Goal: Register for event/course: Sign up to attend an event or enroll in a course

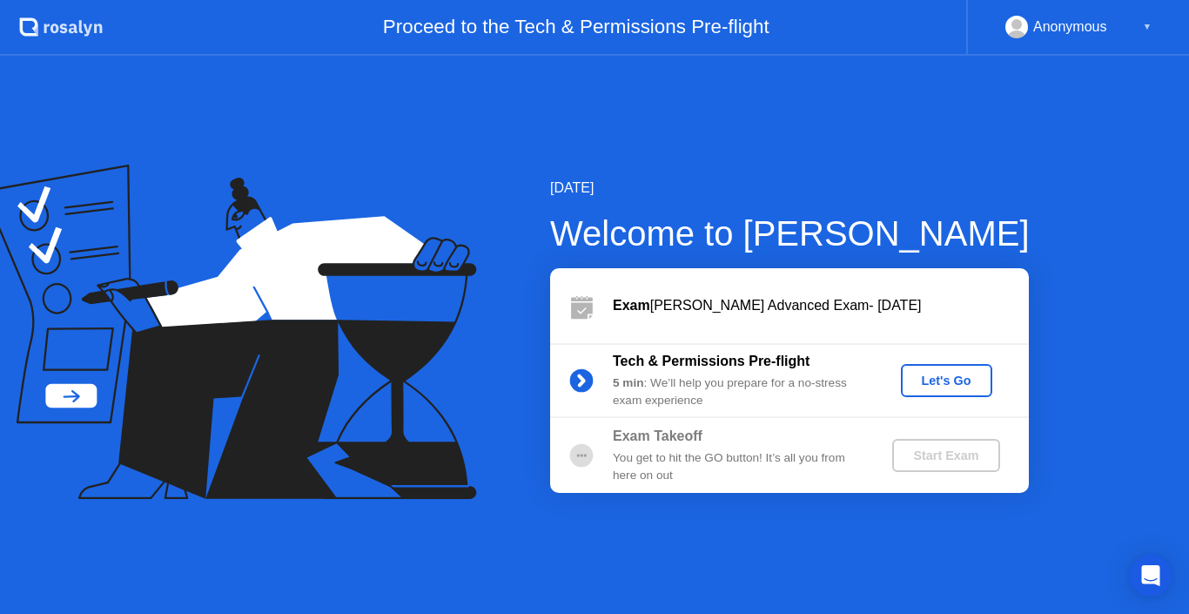
click at [925, 380] on div "Let's Go" at bounding box center [946, 380] width 77 height 14
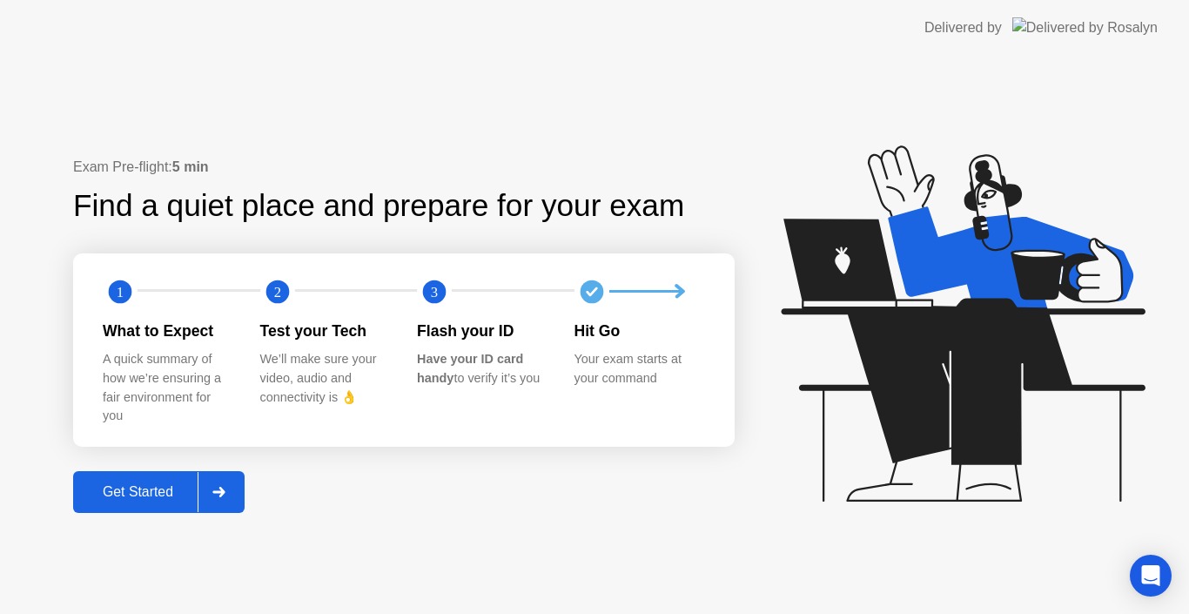
click at [500, 473] on div "Exam Pre-flight: 5 min Find a quiet place and prepare for your exam 1 2 3 What …" at bounding box center [403, 335] width 661 height 356
click at [169, 471] on button "Get Started" at bounding box center [158, 492] width 171 height 42
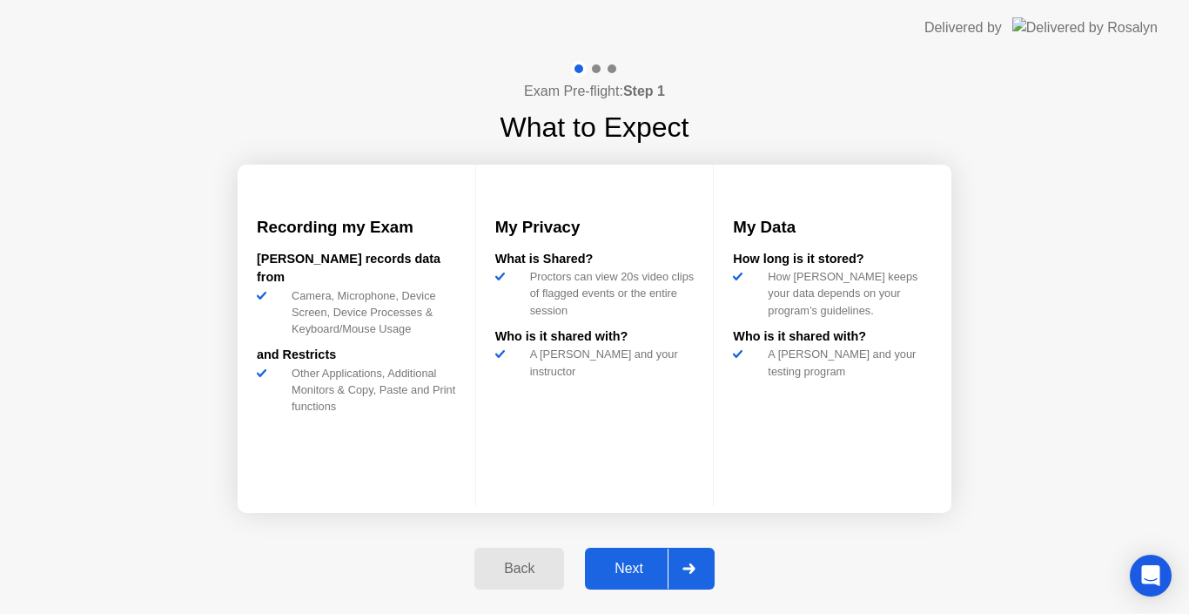
click at [634, 562] on div "Next" at bounding box center [628, 568] width 77 height 16
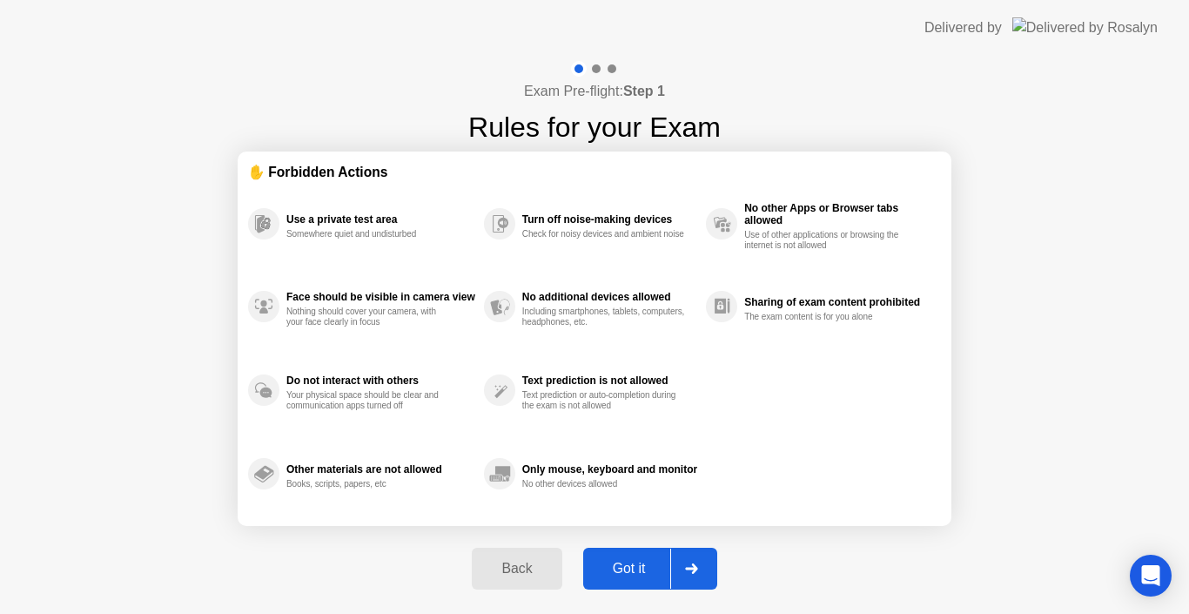
click at [611, 560] on div "Got it" at bounding box center [629, 568] width 82 height 16
select select "**********"
select select "*******"
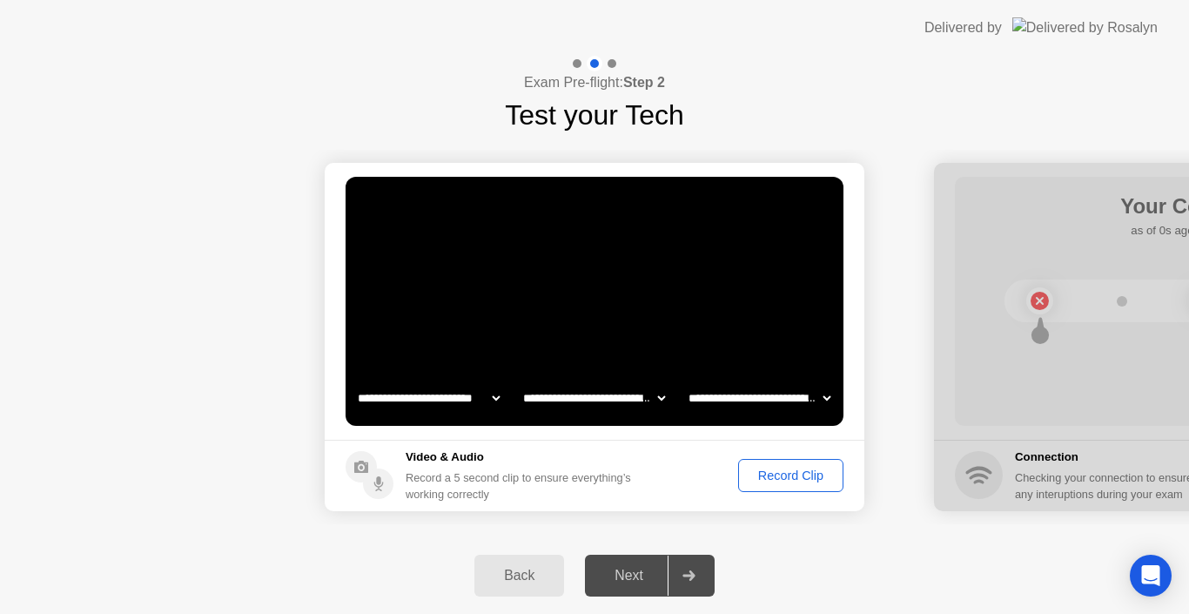
click at [790, 473] on div "Record Clip" at bounding box center [790, 475] width 93 height 14
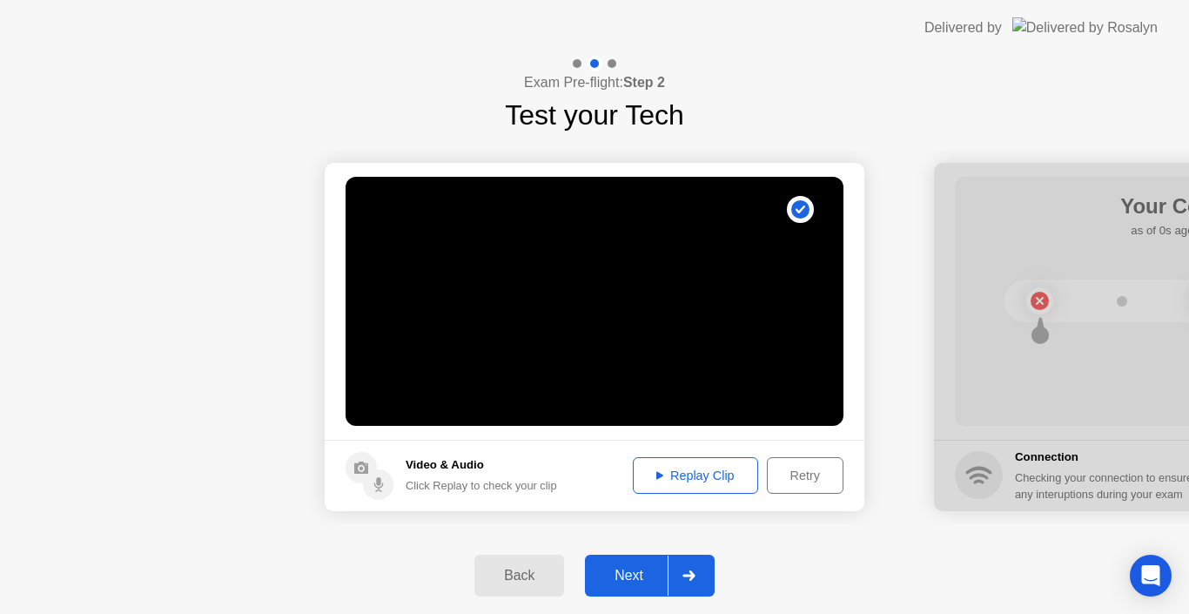
click at [718, 478] on div "Replay Clip" at bounding box center [695, 475] width 113 height 14
click at [643, 568] on div "Next" at bounding box center [628, 575] width 77 height 16
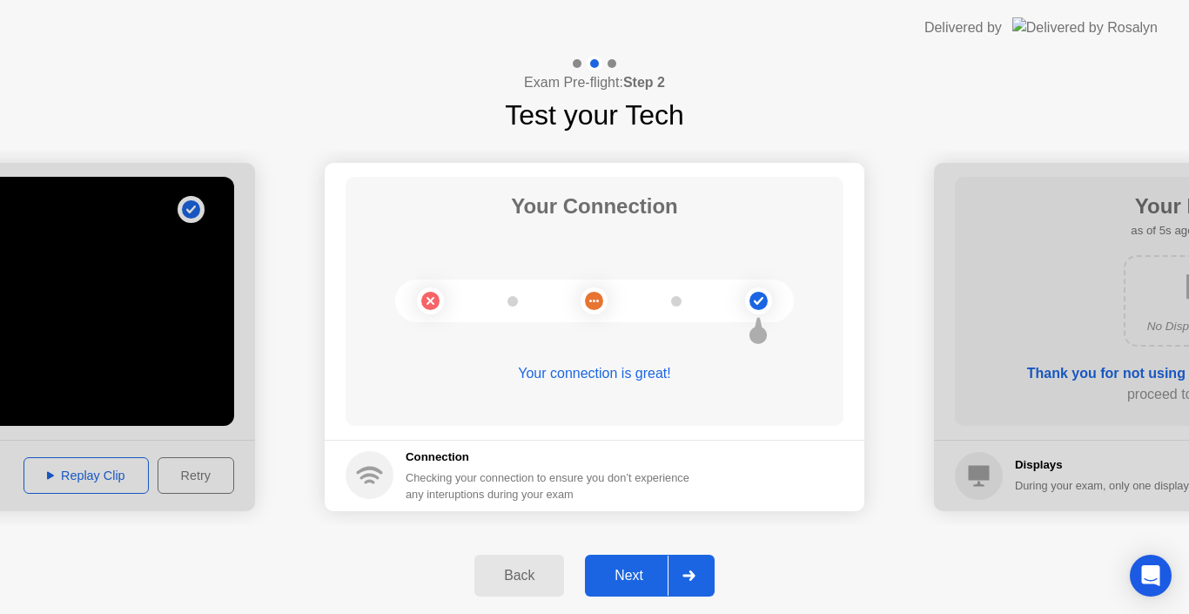
click at [632, 587] on button "Next" at bounding box center [650, 575] width 130 height 42
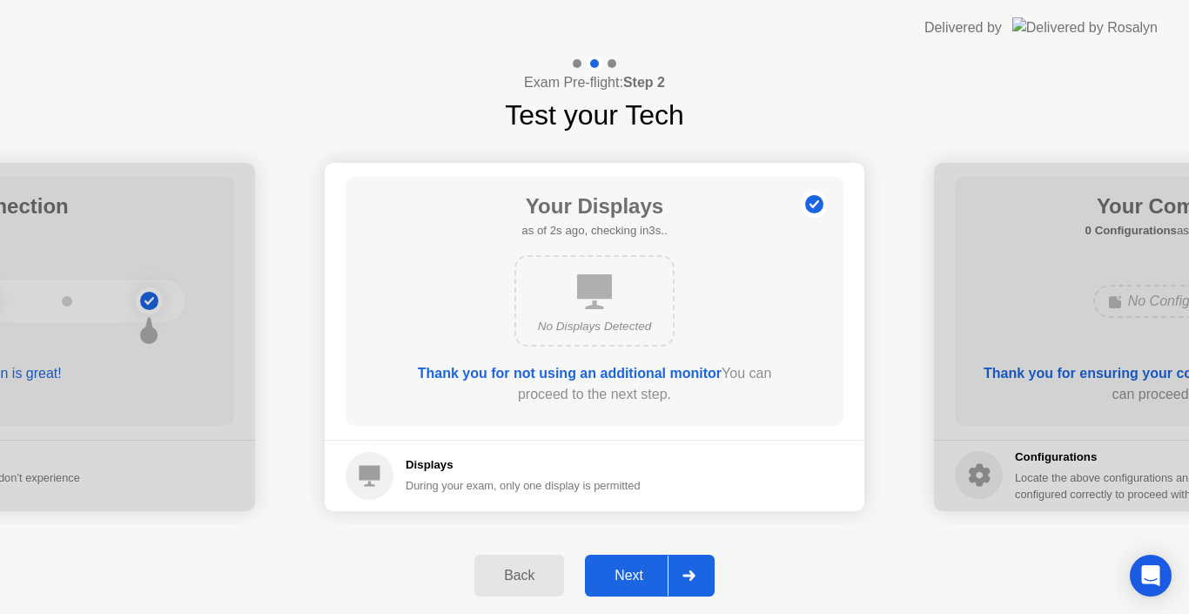
click at [653, 577] on div "Next" at bounding box center [628, 575] width 77 height 16
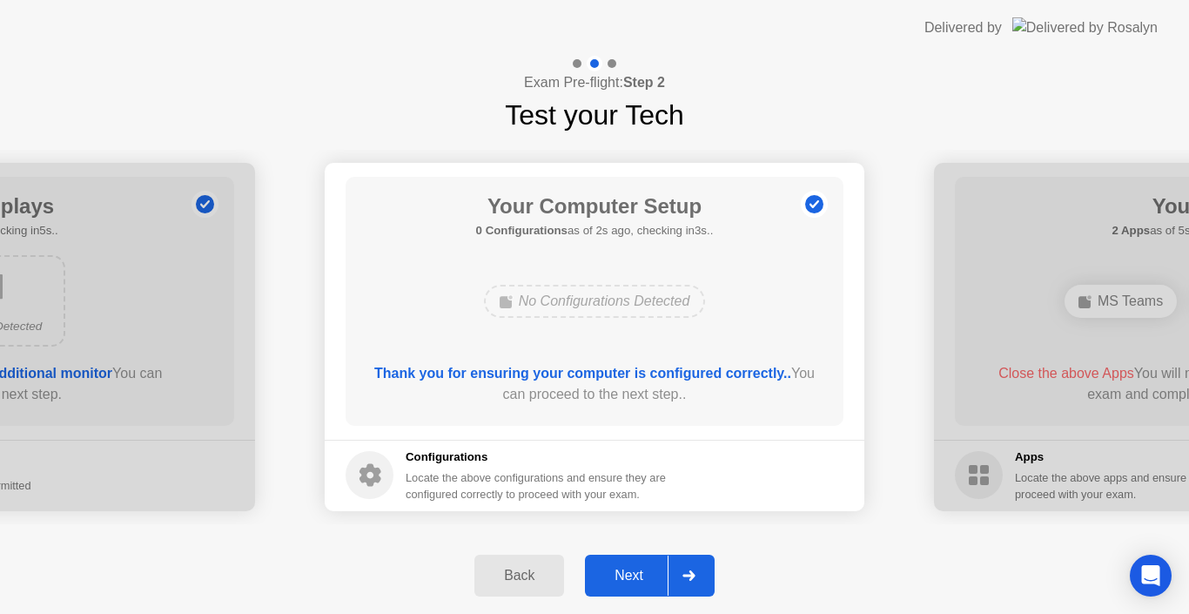
click at [649, 573] on div "Next" at bounding box center [628, 575] width 77 height 16
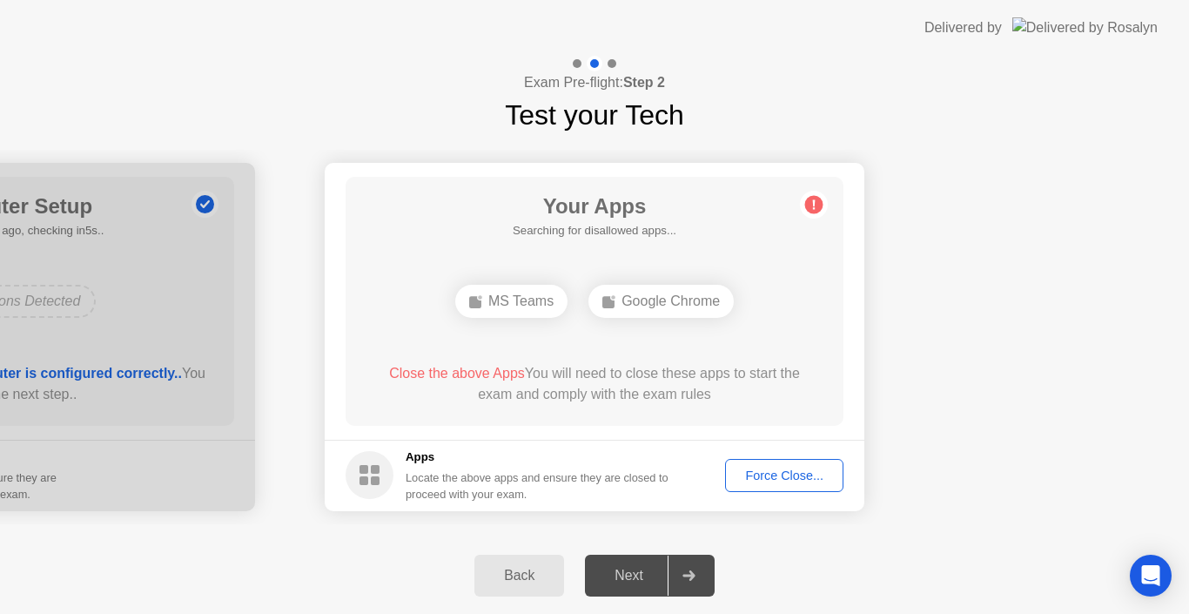
click at [775, 471] on div "Force Close..." at bounding box center [784, 475] width 106 height 14
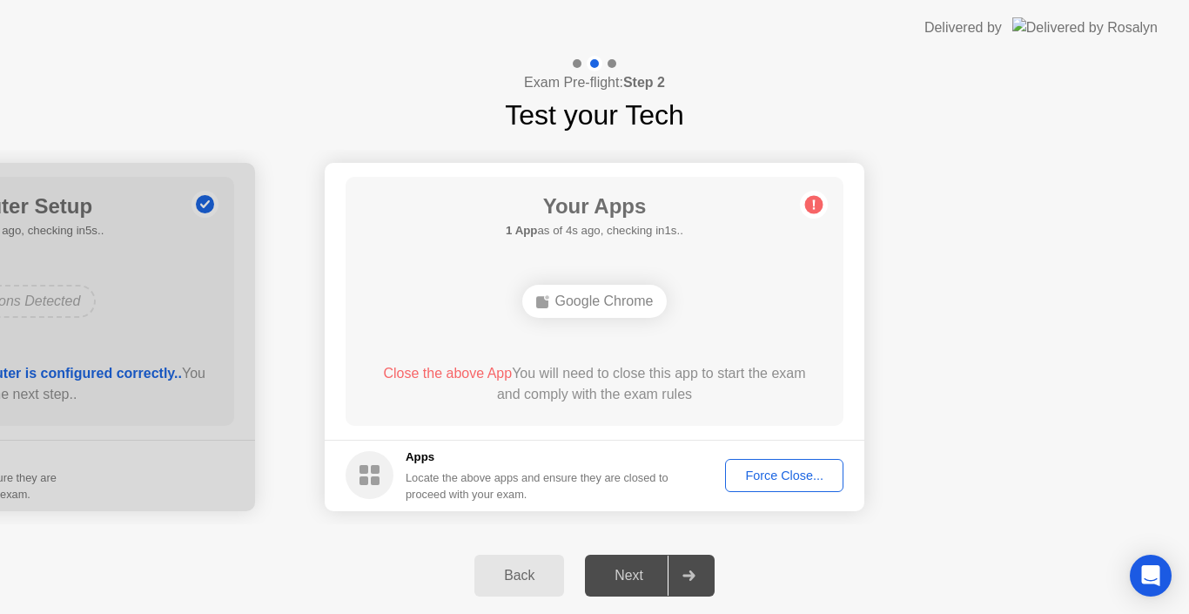
click at [774, 469] on div "Force Close..." at bounding box center [784, 475] width 106 height 14
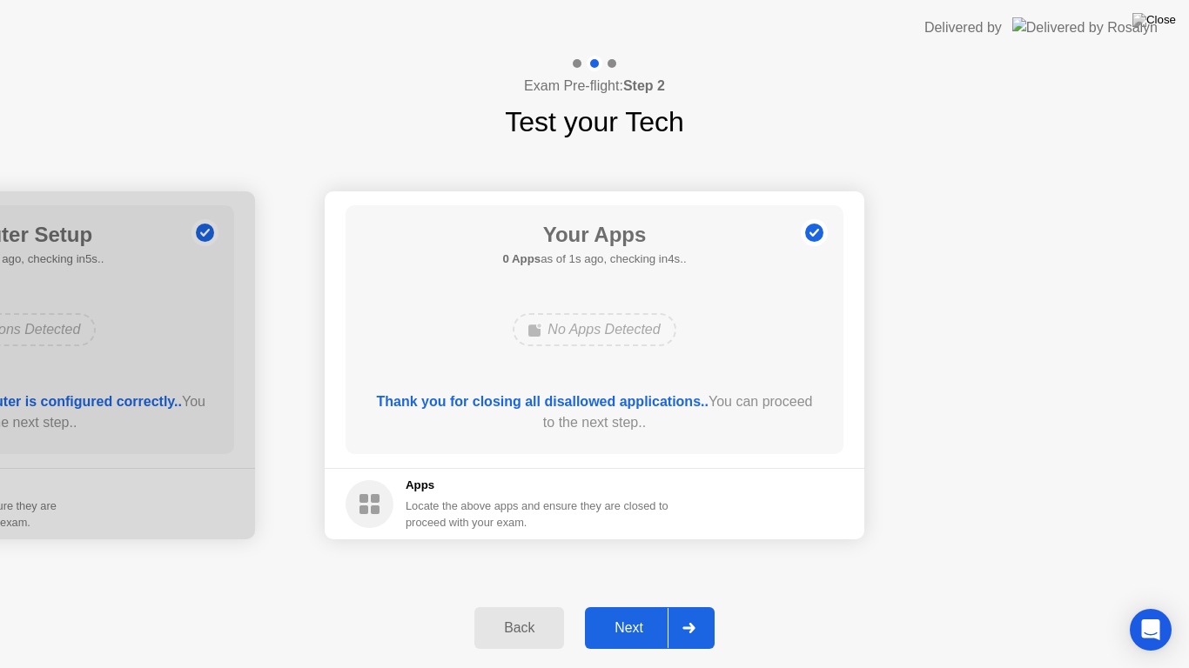
click at [641, 613] on button "Next" at bounding box center [650, 628] width 130 height 42
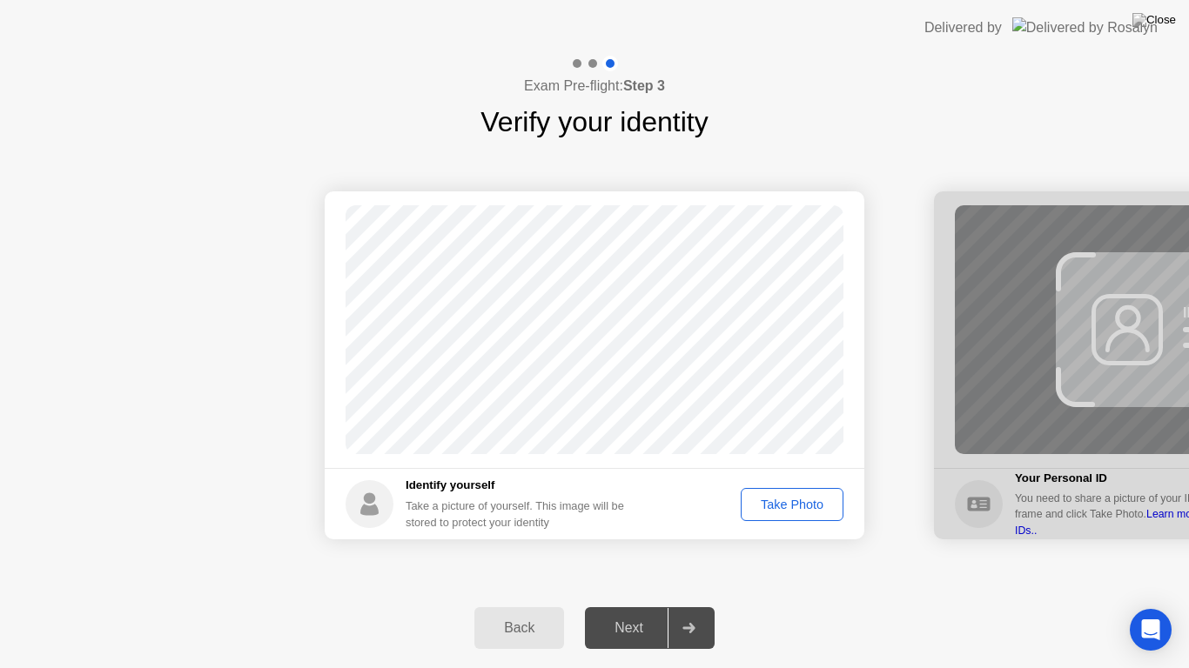
click at [778, 499] on div "Take Photo" at bounding box center [792, 505] width 91 height 14
click at [634, 613] on div "Next" at bounding box center [628, 628] width 77 height 16
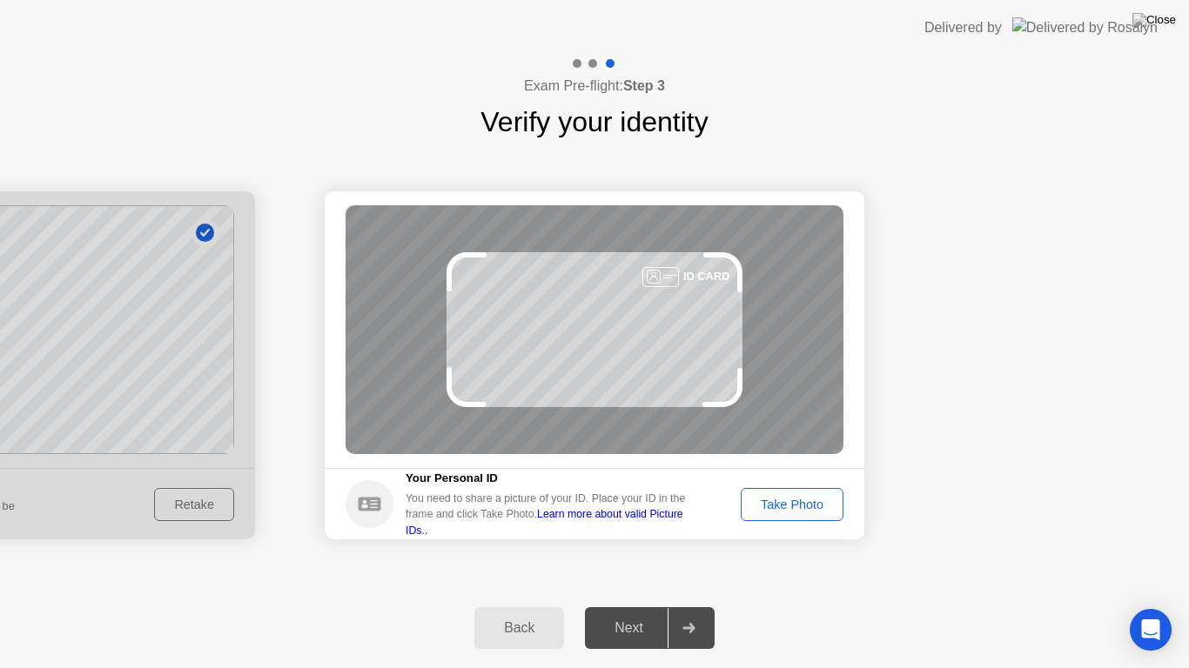
click at [774, 506] on div "Take Photo" at bounding box center [792, 505] width 91 height 14
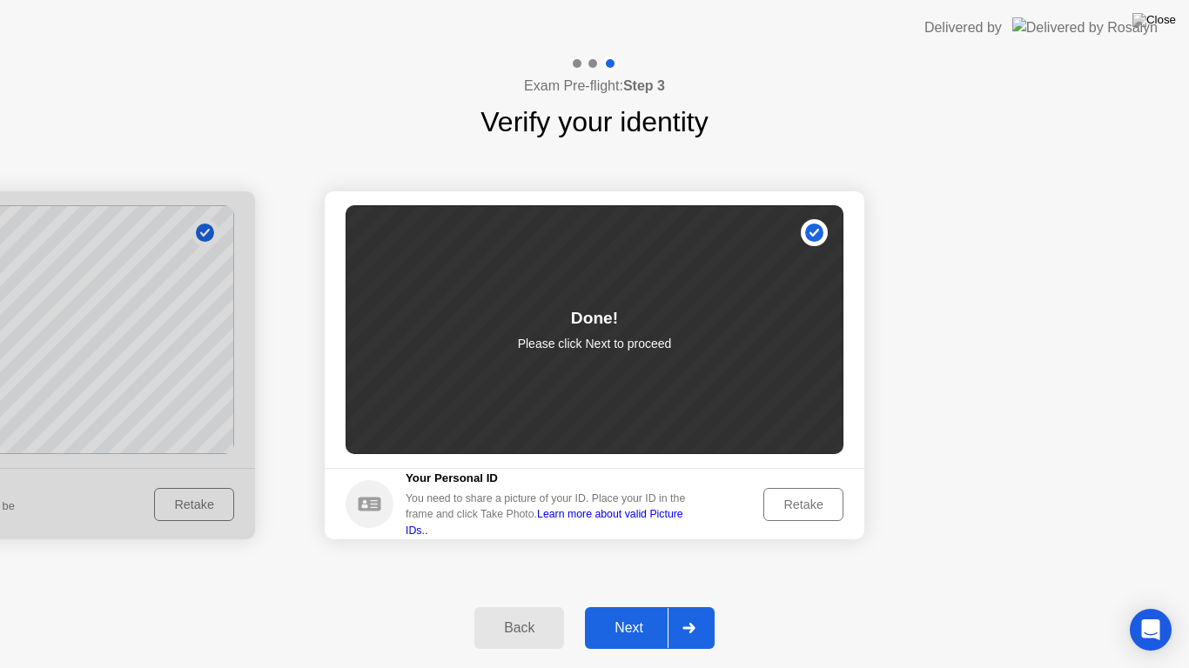
click at [641, 613] on div "Next" at bounding box center [628, 628] width 77 height 16
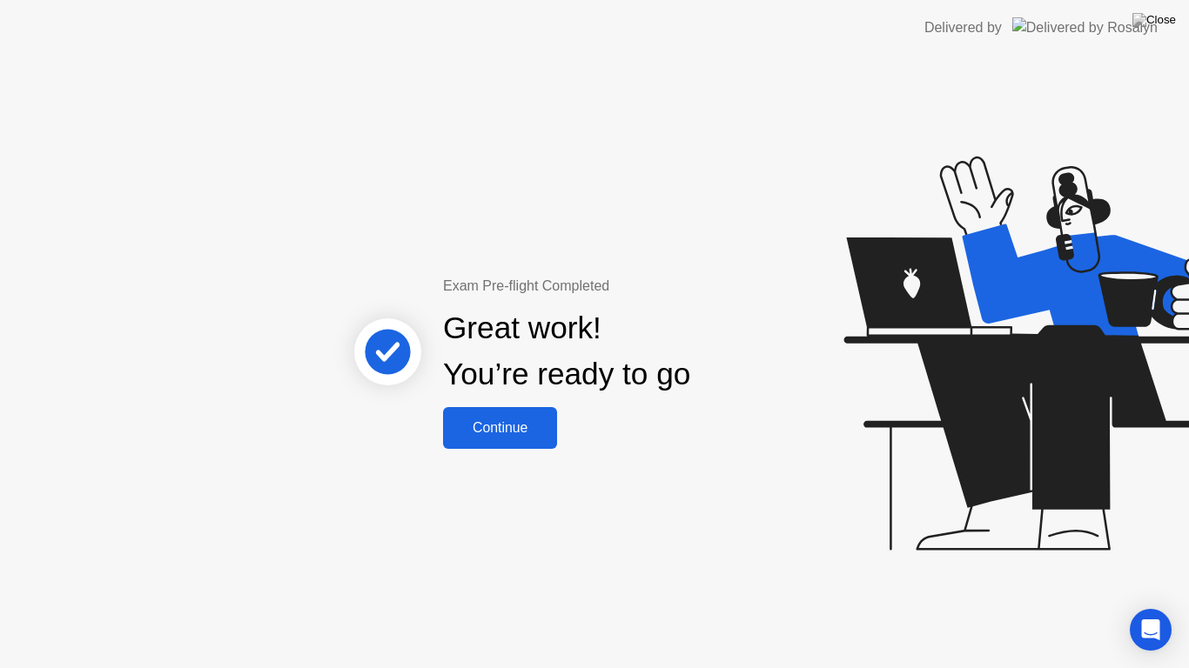
click at [527, 420] on div "Continue" at bounding box center [500, 428] width 104 height 16
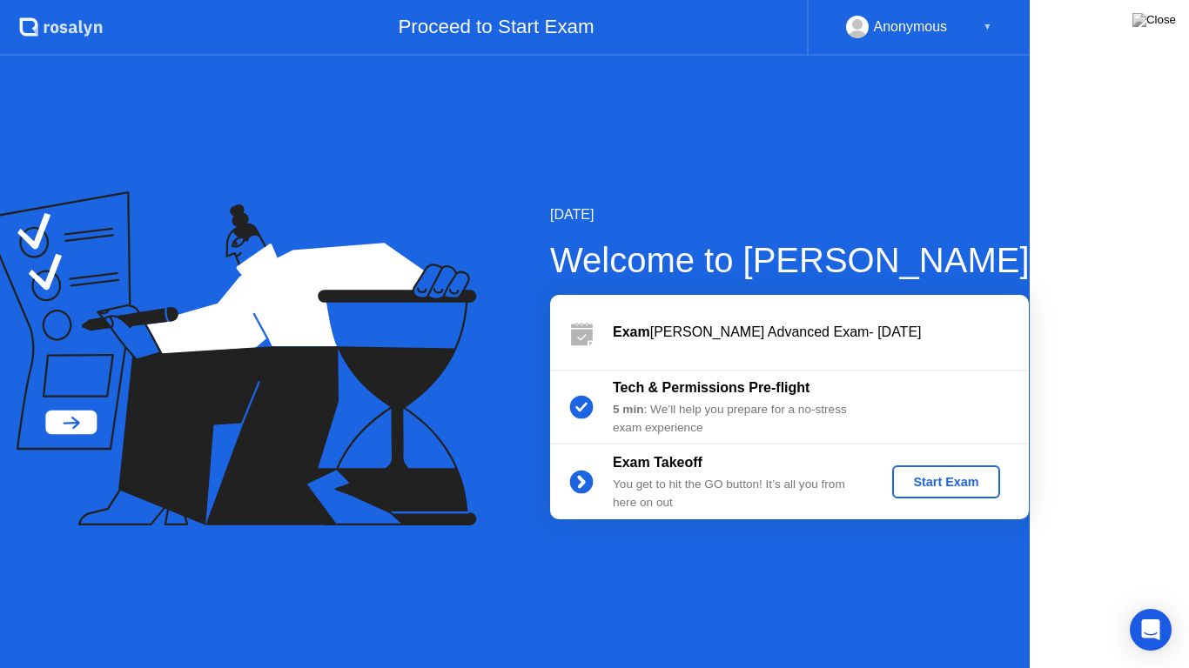
click at [527, 420] on div "[DATE] Welcome to [PERSON_NAME] Exam [PERSON_NAME] Advanced Exam- [DATE] Tech &…" at bounding box center [761, 362] width 535 height 315
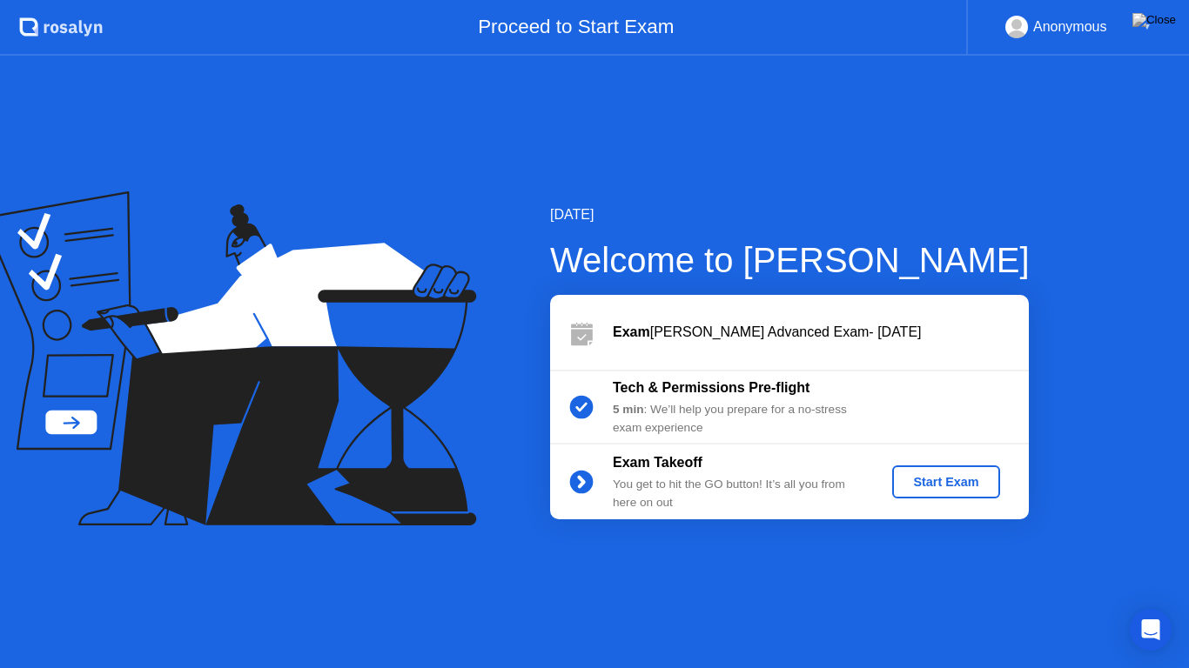
click at [948, 480] on div "Start Exam" at bounding box center [945, 482] width 93 height 14
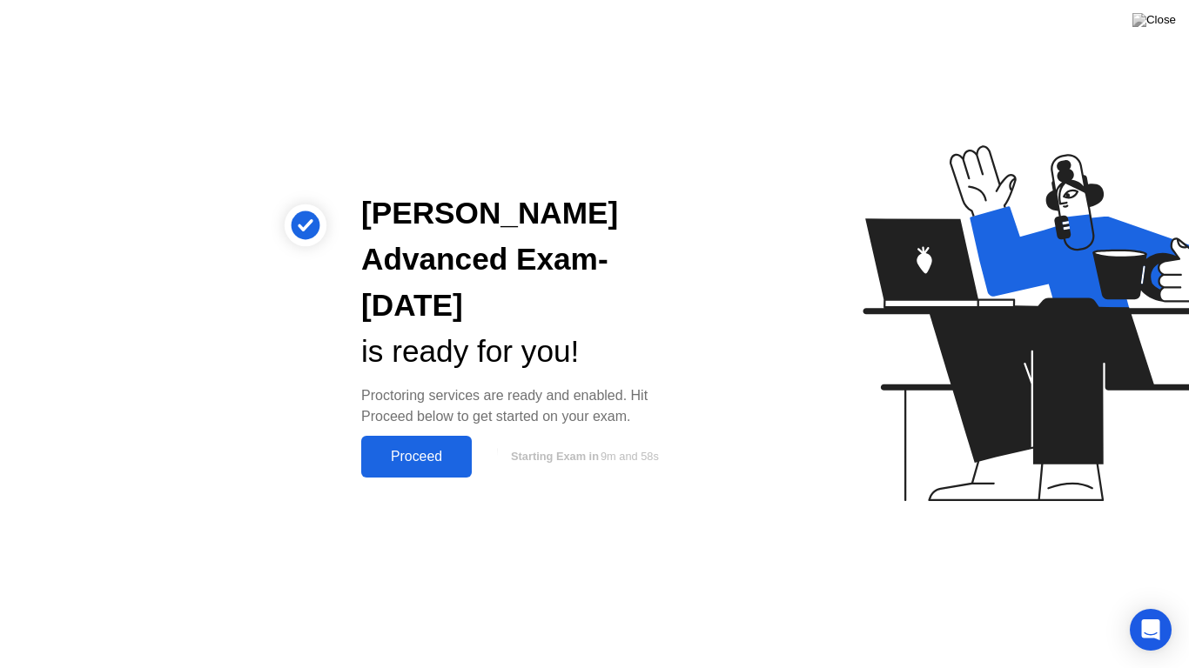
click at [421, 443] on button "Proceed" at bounding box center [416, 457] width 111 height 42
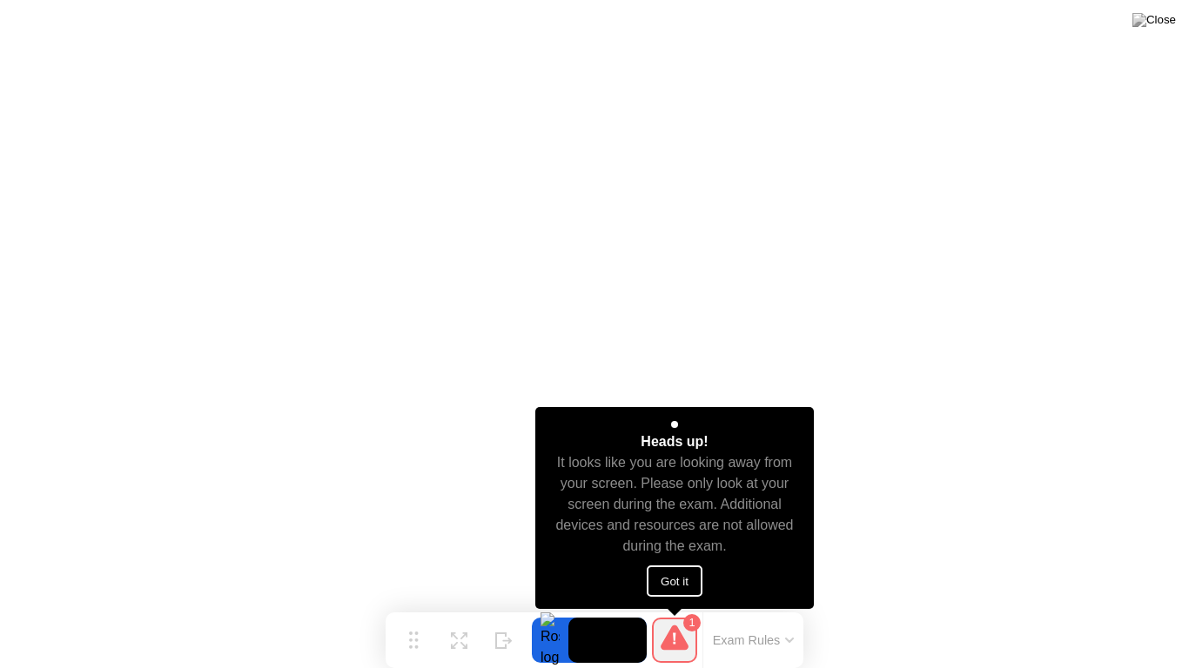
click at [667, 573] on button "Got it" at bounding box center [675, 581] width 56 height 31
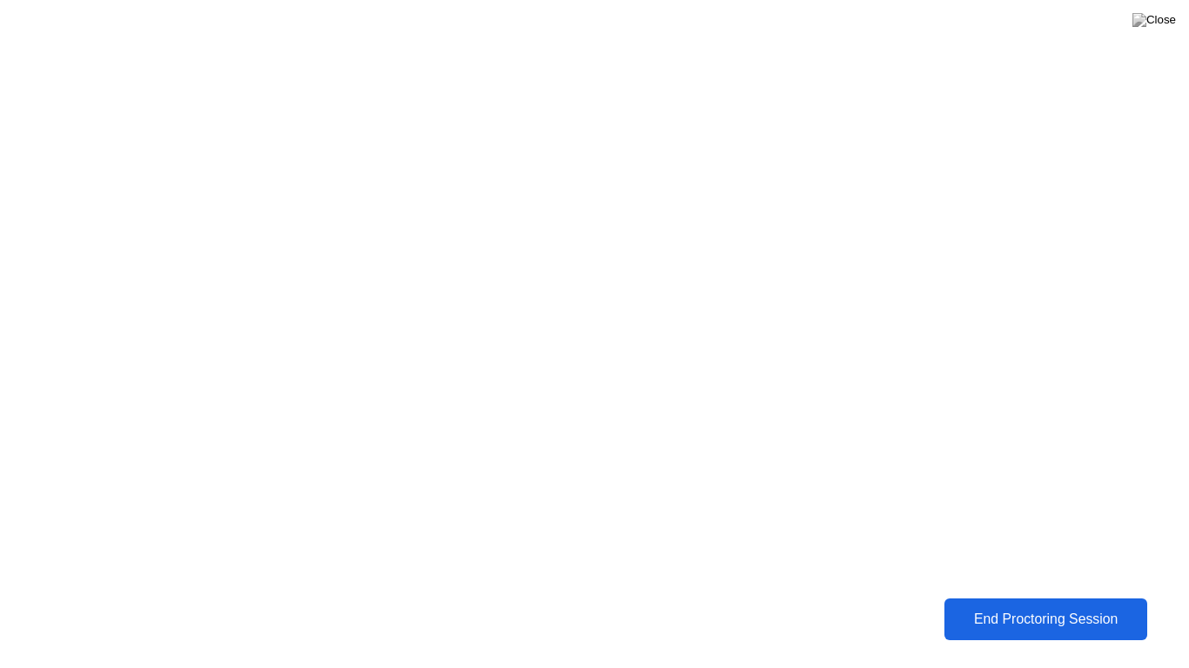
click at [1008, 613] on div "End Proctoring Session" at bounding box center [1045, 620] width 192 height 16
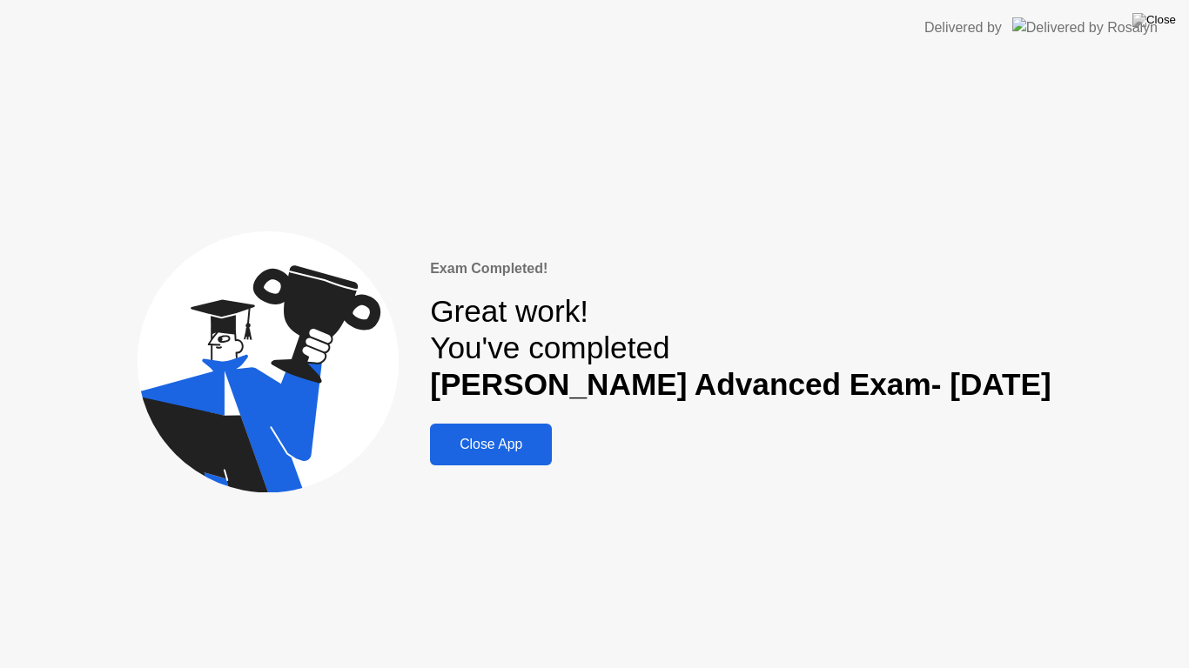
click at [542, 449] on div "Close App" at bounding box center [490, 445] width 111 height 16
